Goal: Task Accomplishment & Management: Manage account settings

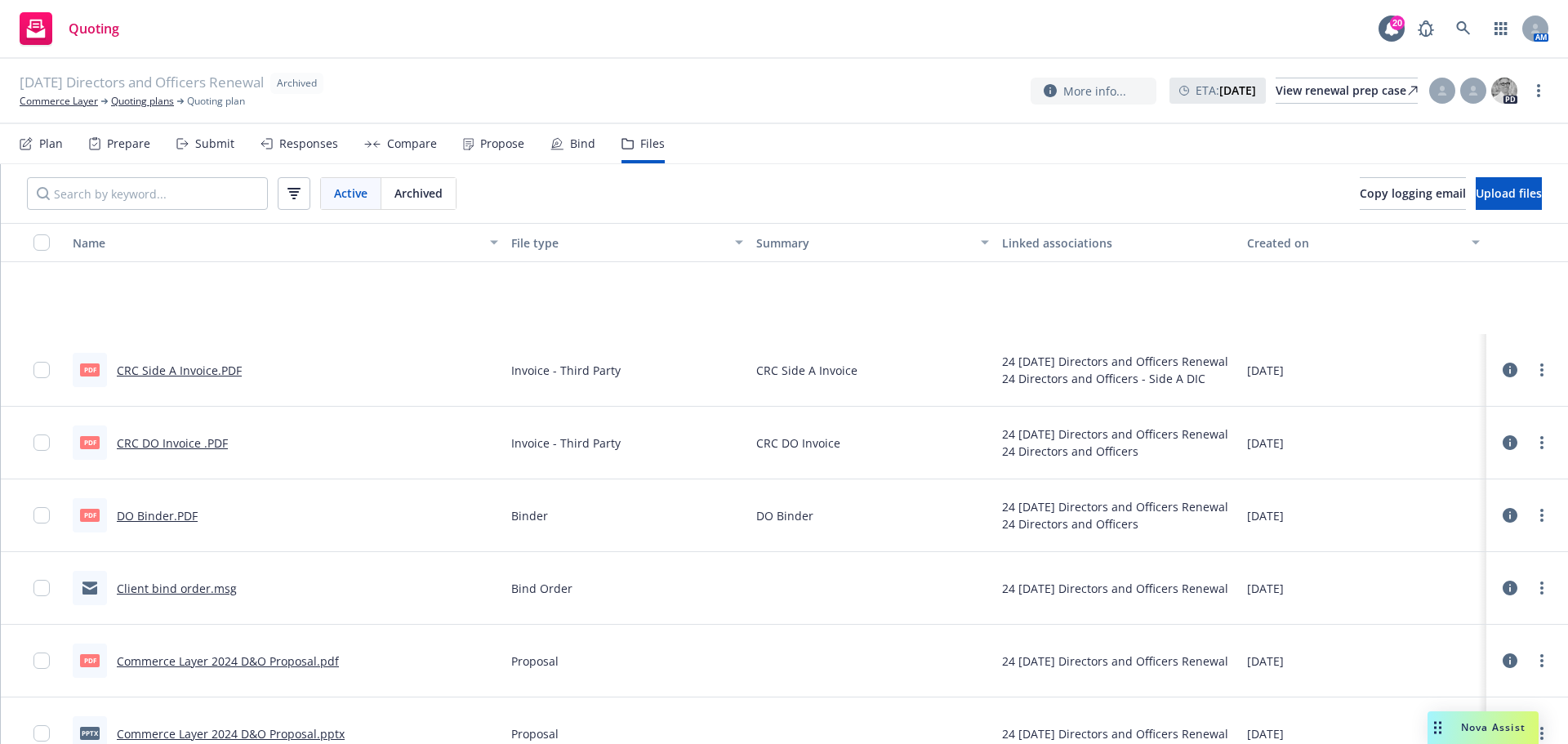
scroll to position [164, 0]
